Goal: Find specific page/section: Find specific page/section

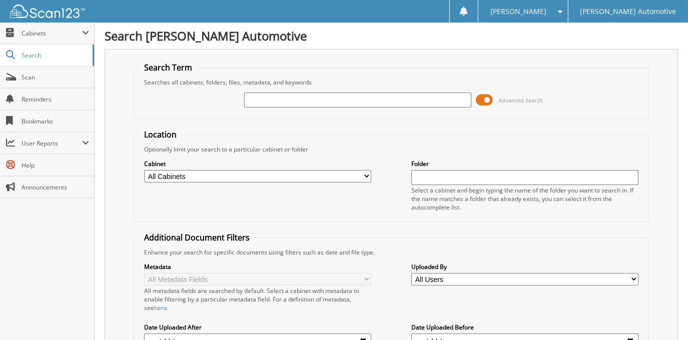
click at [409, 97] on input "text" at bounding box center [357, 100] width 227 height 15
type input "[PERSON_NAME]"
click at [487, 99] on span at bounding box center [485, 100] width 17 height 15
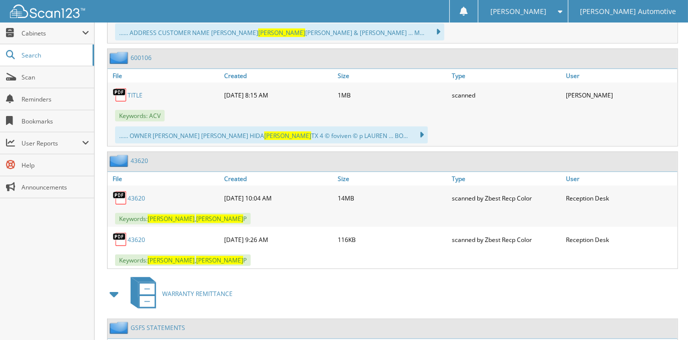
scroll to position [318, 0]
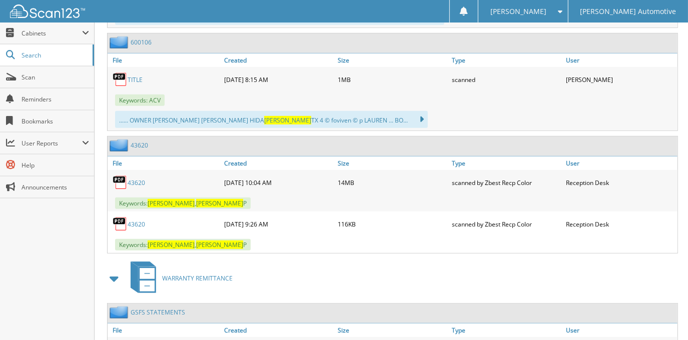
click at [139, 179] on link "43620" at bounding box center [137, 183] width 18 height 9
click at [63, 34] on span "Cabinets" at bounding box center [52, 33] width 61 height 9
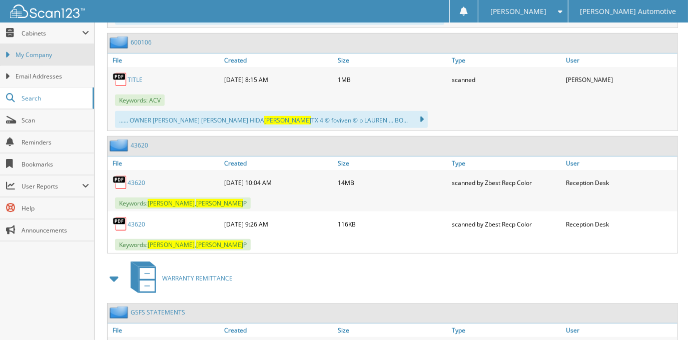
click at [68, 54] on span "My Company" at bounding box center [53, 55] width 74 height 9
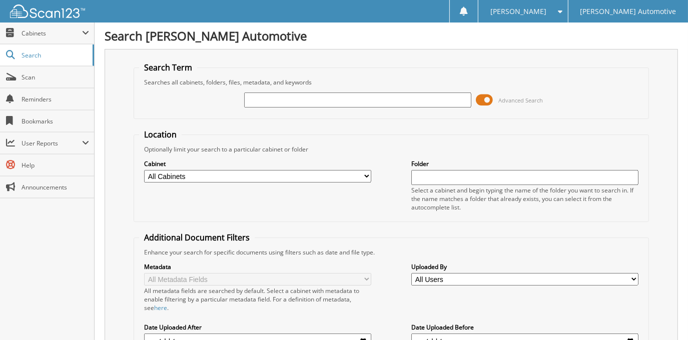
click at [291, 102] on input "text" at bounding box center [357, 100] width 227 height 15
type input "DARRELL WOOFTER"
click at [489, 102] on span at bounding box center [485, 100] width 17 height 15
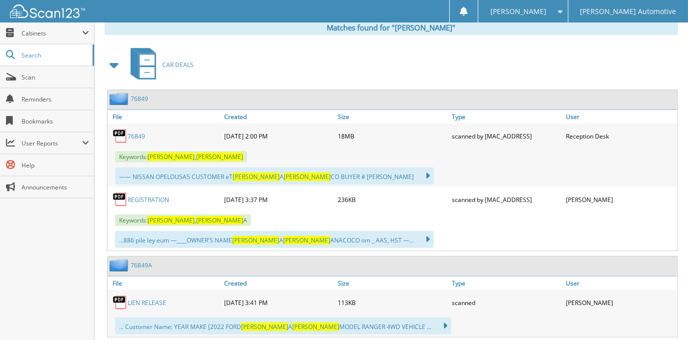
scroll to position [182, 0]
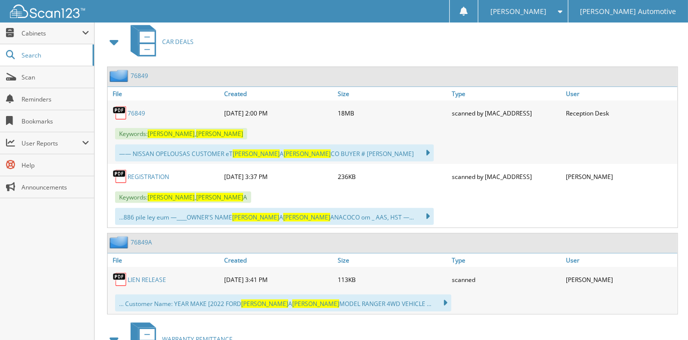
click at [136, 111] on link "76849" at bounding box center [137, 113] width 18 height 9
click at [58, 36] on span "Cabinets" at bounding box center [52, 33] width 61 height 9
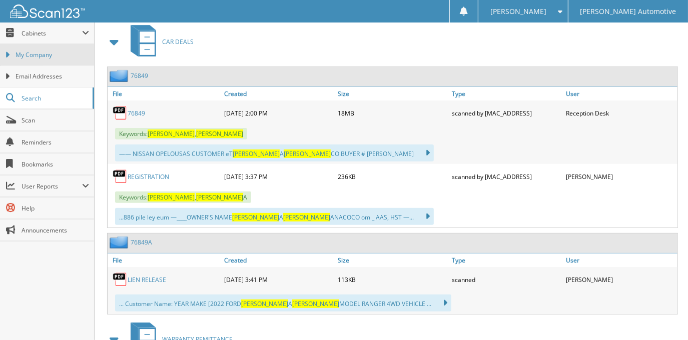
click at [61, 54] on span "My Company" at bounding box center [53, 55] width 74 height 9
